Goal: Book appointment/travel/reservation

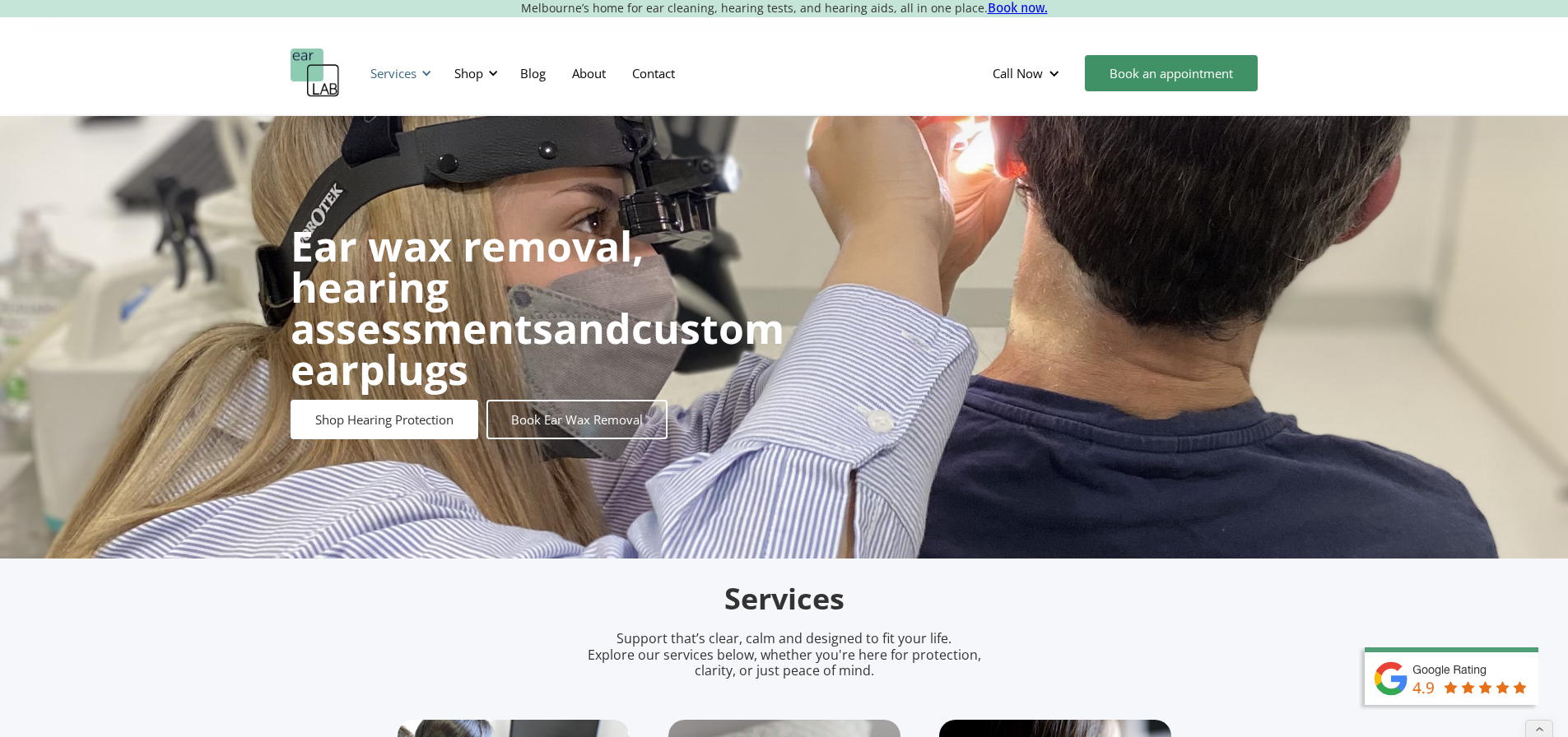
click at [407, 75] on div "Services" at bounding box center [393, 73] width 46 height 17
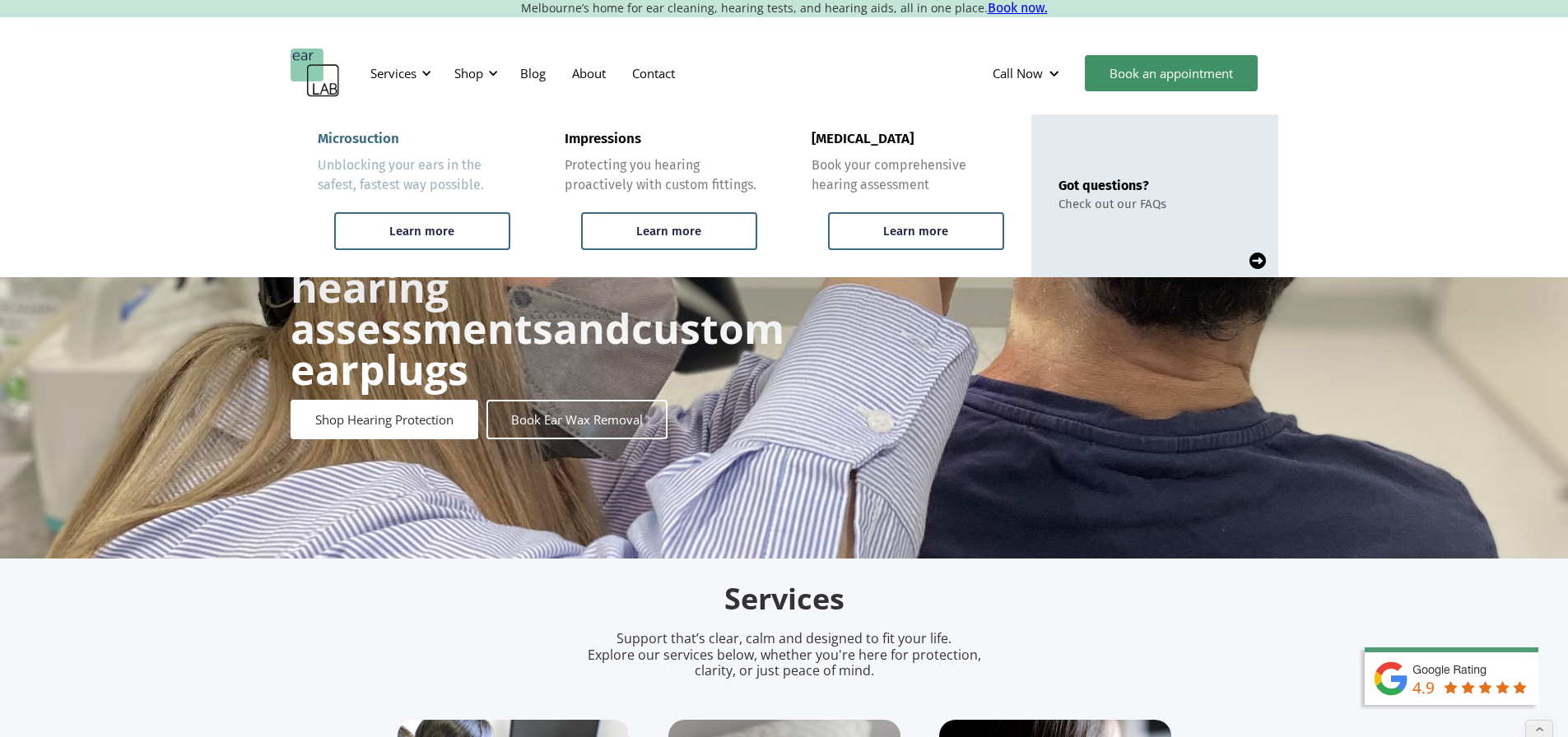
click at [362, 131] on div "Microsuction" at bounding box center [358, 139] width 81 height 17
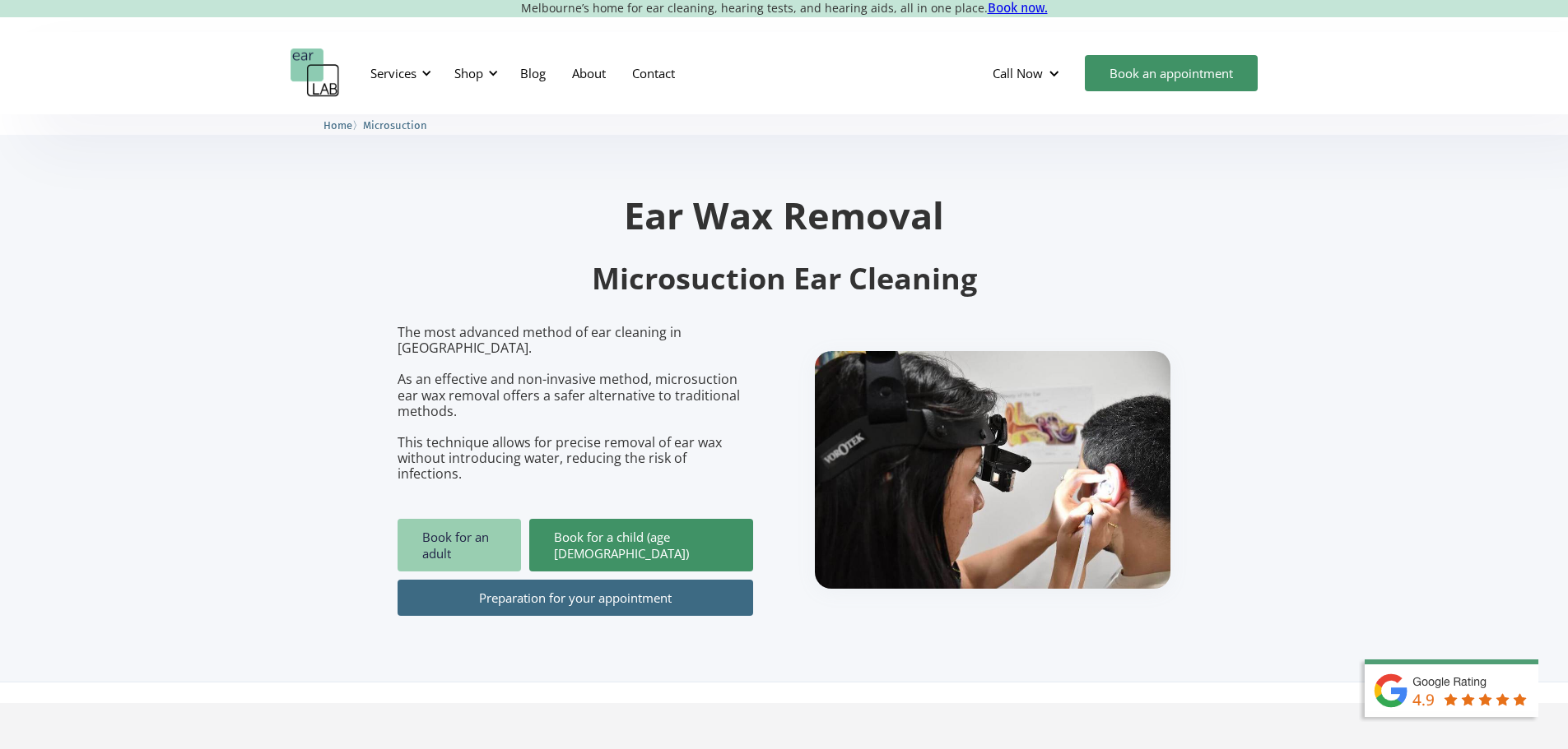
click at [459, 519] on link "Book for an adult" at bounding box center [460, 545] width 124 height 53
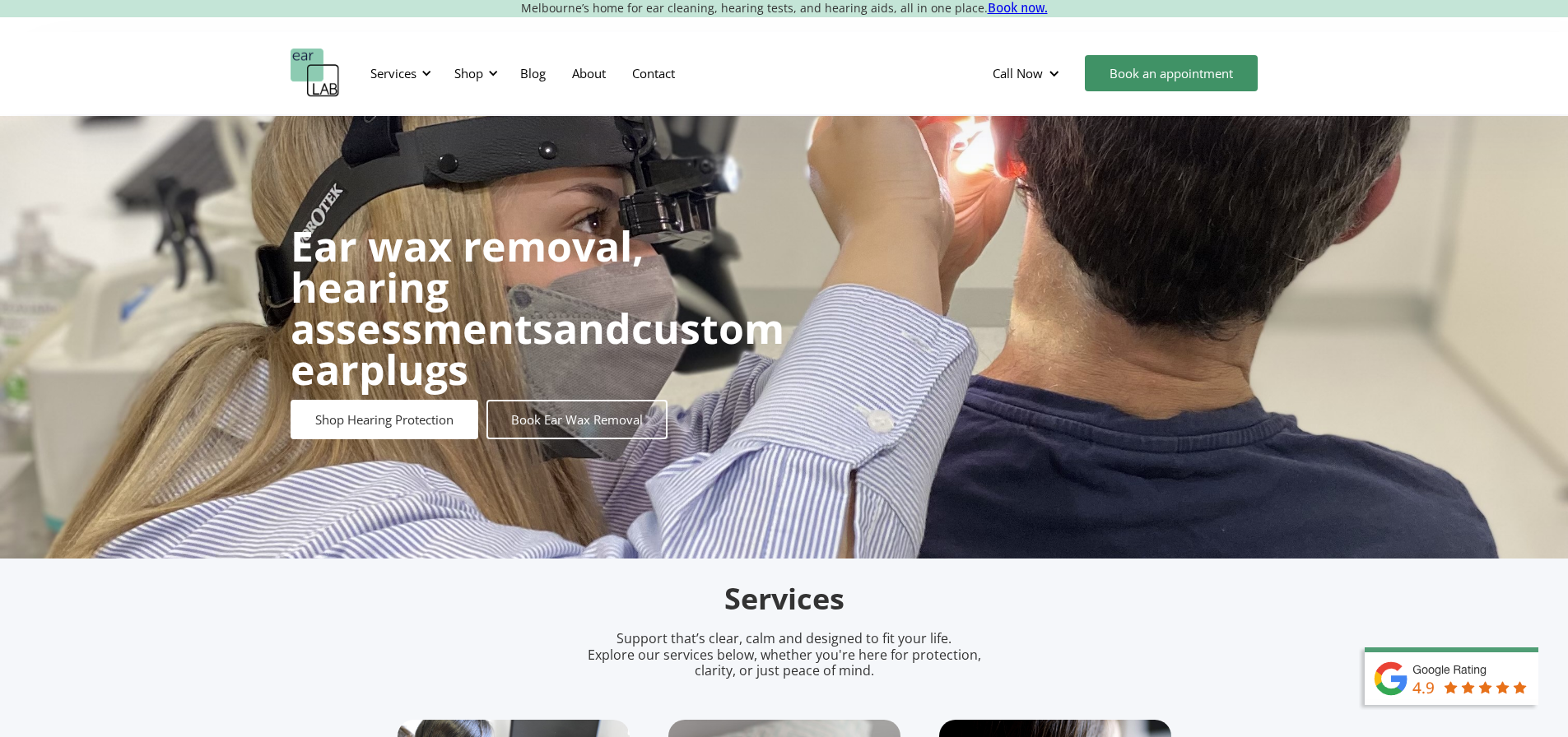
scroll to position [212, 0]
